Goal: Task Accomplishment & Management: Manage account settings

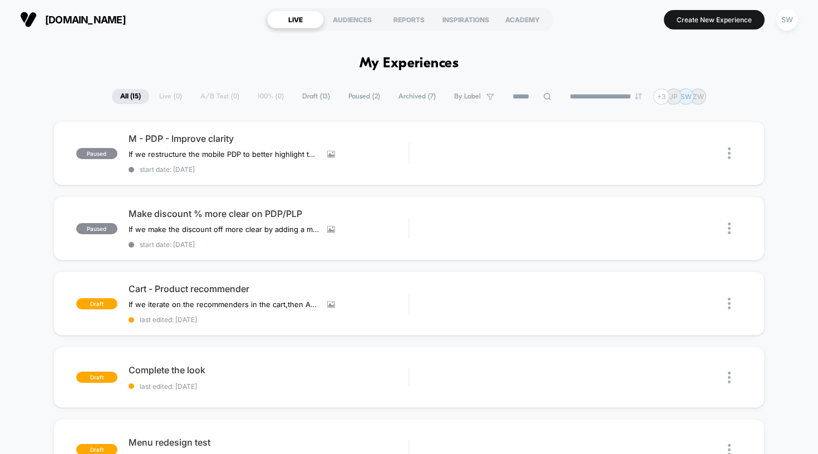
click at [123, 21] on span "[DOMAIN_NAME]" at bounding box center [85, 20] width 81 height 12
click at [790, 21] on div "SW" at bounding box center [787, 20] width 22 height 22
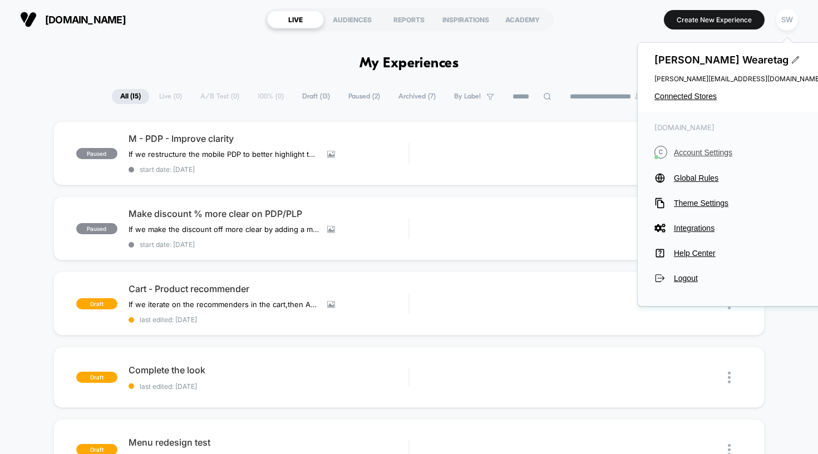
click at [695, 151] on span "Account Settings" at bounding box center [747, 152] width 147 height 9
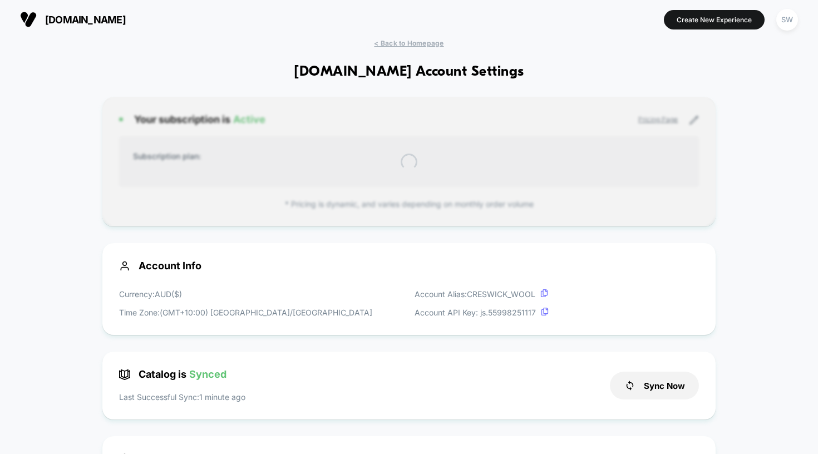
scroll to position [150, 0]
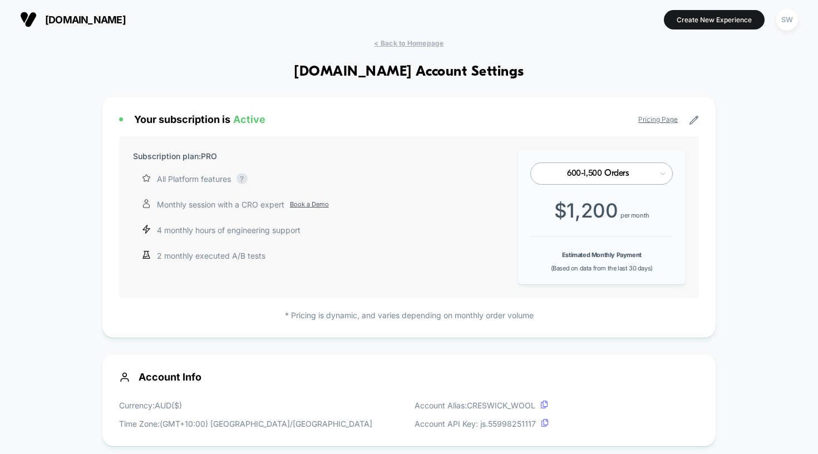
click at [609, 177] on div "600-1,500 Orders" at bounding box center [597, 174] width 111 height 11
click at [420, 270] on div "Subscription plan: PRO All Platform features Complete access to our AI-powered …" at bounding box center [409, 217] width 580 height 162
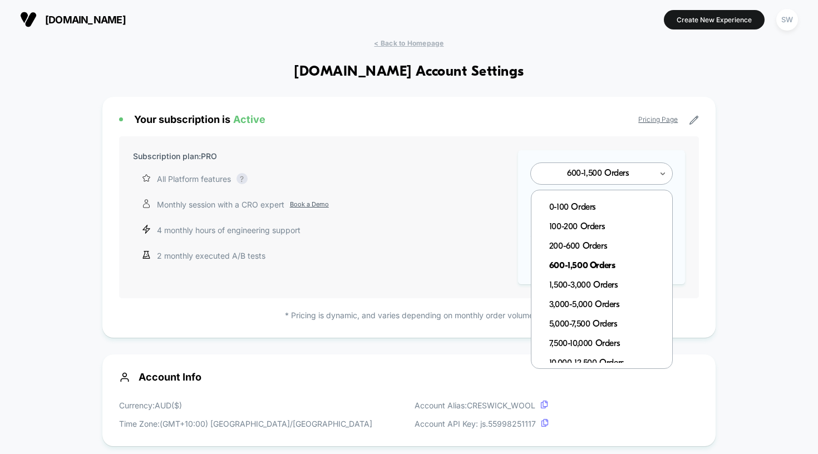
click at [580, 174] on div at bounding box center [597, 173] width 109 height 7
click at [580, 242] on div "200-600 Orders" at bounding box center [607, 246] width 130 height 19
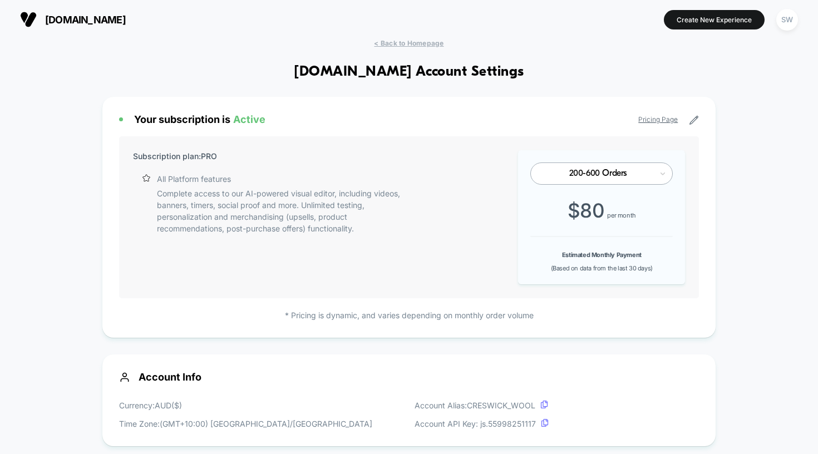
click at [582, 189] on div "200-600 Orders $ 80 per month Estimated Monthly Payment (Based on data from the…" at bounding box center [601, 217] width 167 height 134
click at [580, 180] on div "200-600 Orders" at bounding box center [601, 173] width 142 height 22
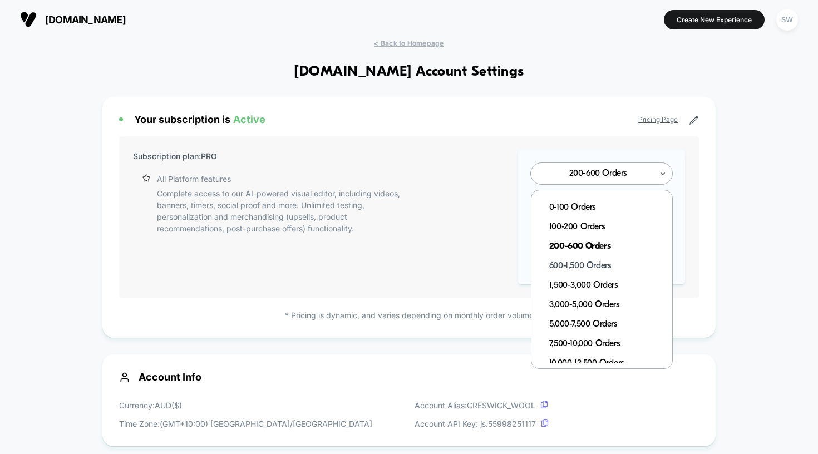
click at [583, 261] on div "600-1,500 Orders" at bounding box center [607, 265] width 130 height 19
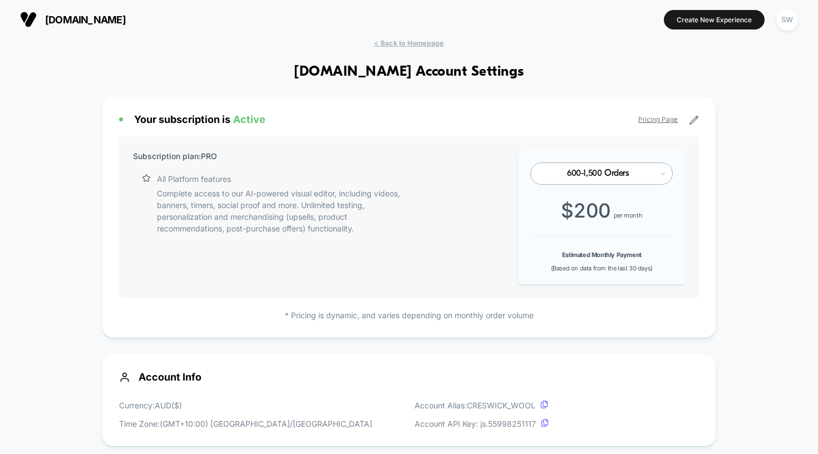
click at [589, 172] on div at bounding box center [597, 173] width 109 height 7
click at [468, 241] on div "Subscription plan: PRO All Platform features Complete access to our AI-powered …" at bounding box center [409, 217] width 580 height 162
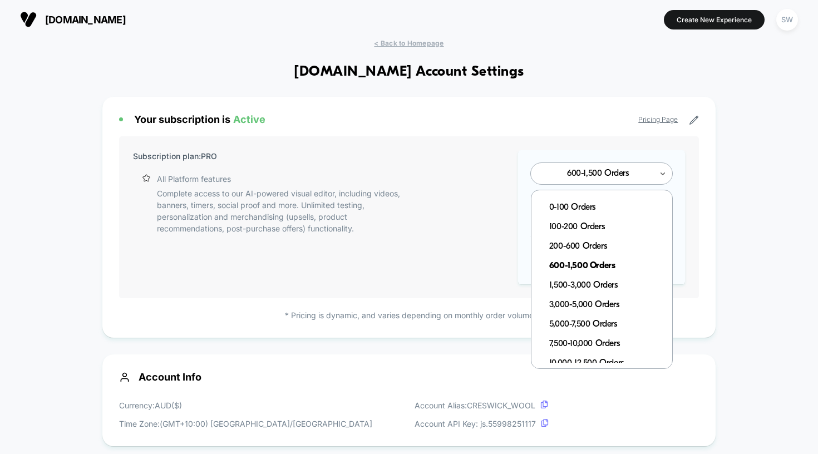
click at [601, 178] on div "600-1,500 Orders" at bounding box center [597, 174] width 109 height 11
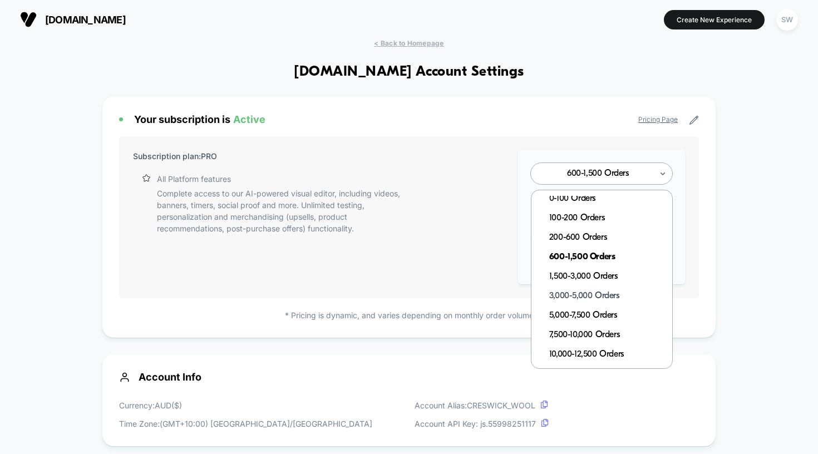
scroll to position [9, 1]
click at [437, 259] on div "Subscription plan: PRO All Platform features Complete access to our AI-powered …" at bounding box center [409, 217] width 580 height 162
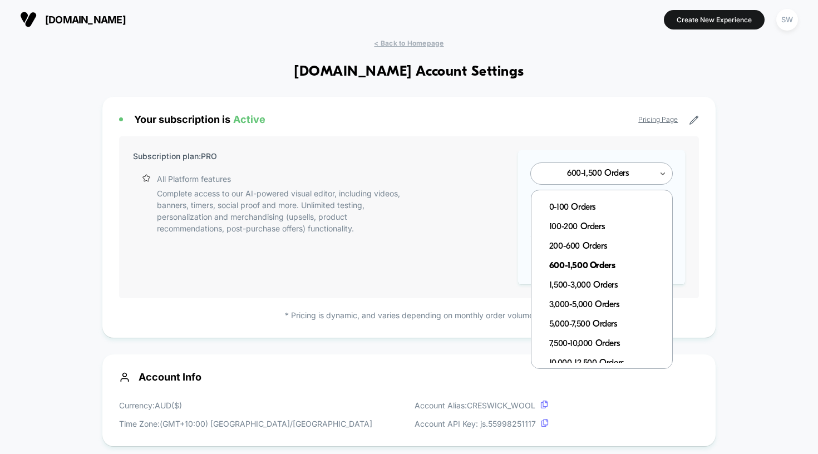
click at [616, 172] on div at bounding box center [597, 173] width 109 height 7
click at [583, 284] on div "1,500-3,000 Orders" at bounding box center [607, 285] width 130 height 19
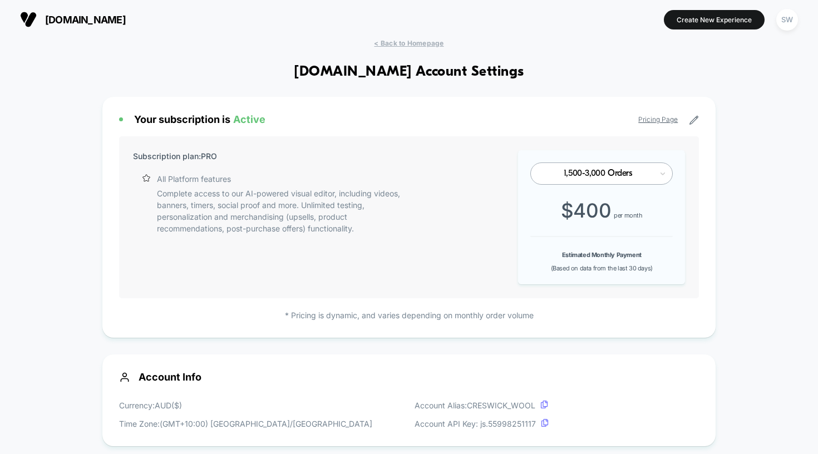
click at [615, 170] on div "1,500-3,000 Orders" at bounding box center [597, 174] width 109 height 11
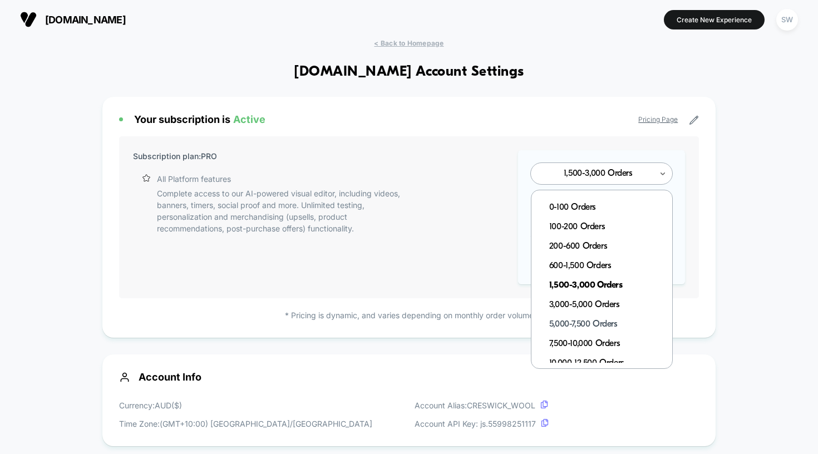
click at [607, 326] on div "5,000-7,500 Orders" at bounding box center [607, 324] width 130 height 19
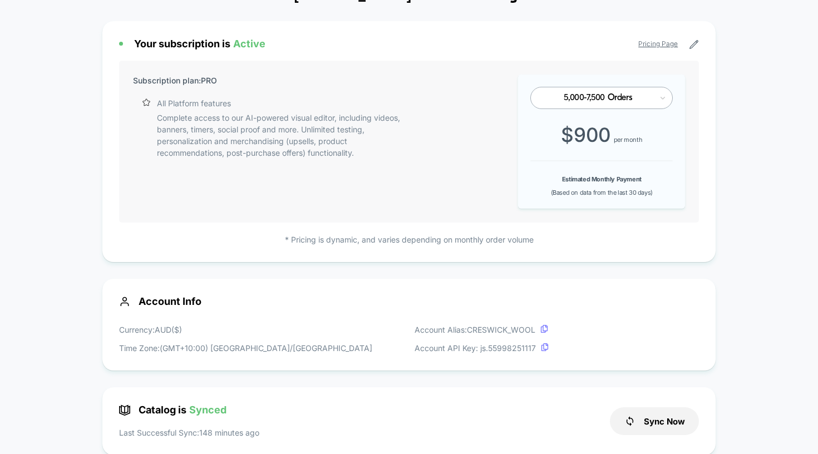
scroll to position [75, 0]
